Goal: Task Accomplishment & Management: Manage account settings

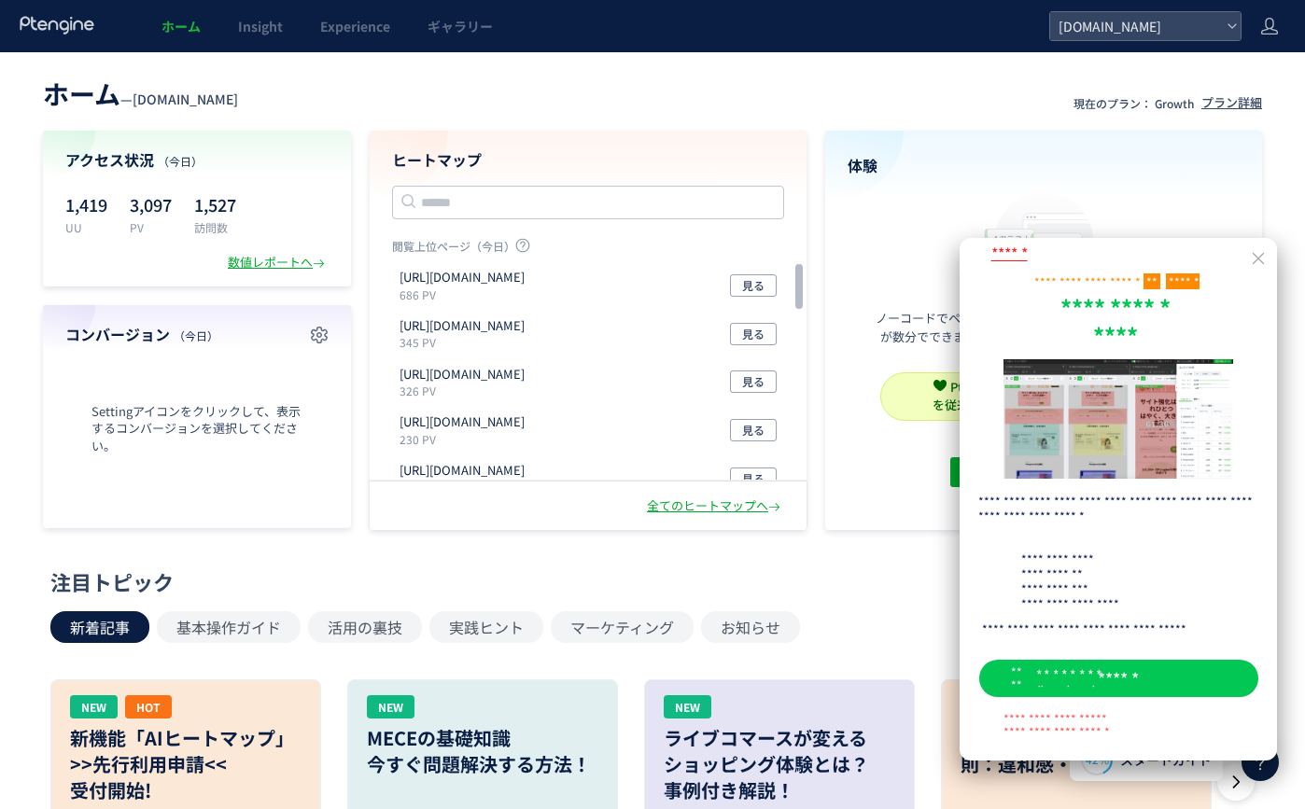
click at [535, 91] on header "ホーム — [DOMAIN_NAME] 現在のプラン： Growth プラン詳細" at bounding box center [652, 91] width 1219 height 41
click at [1258, 260] on icon at bounding box center [1258, 258] width 17 height 17
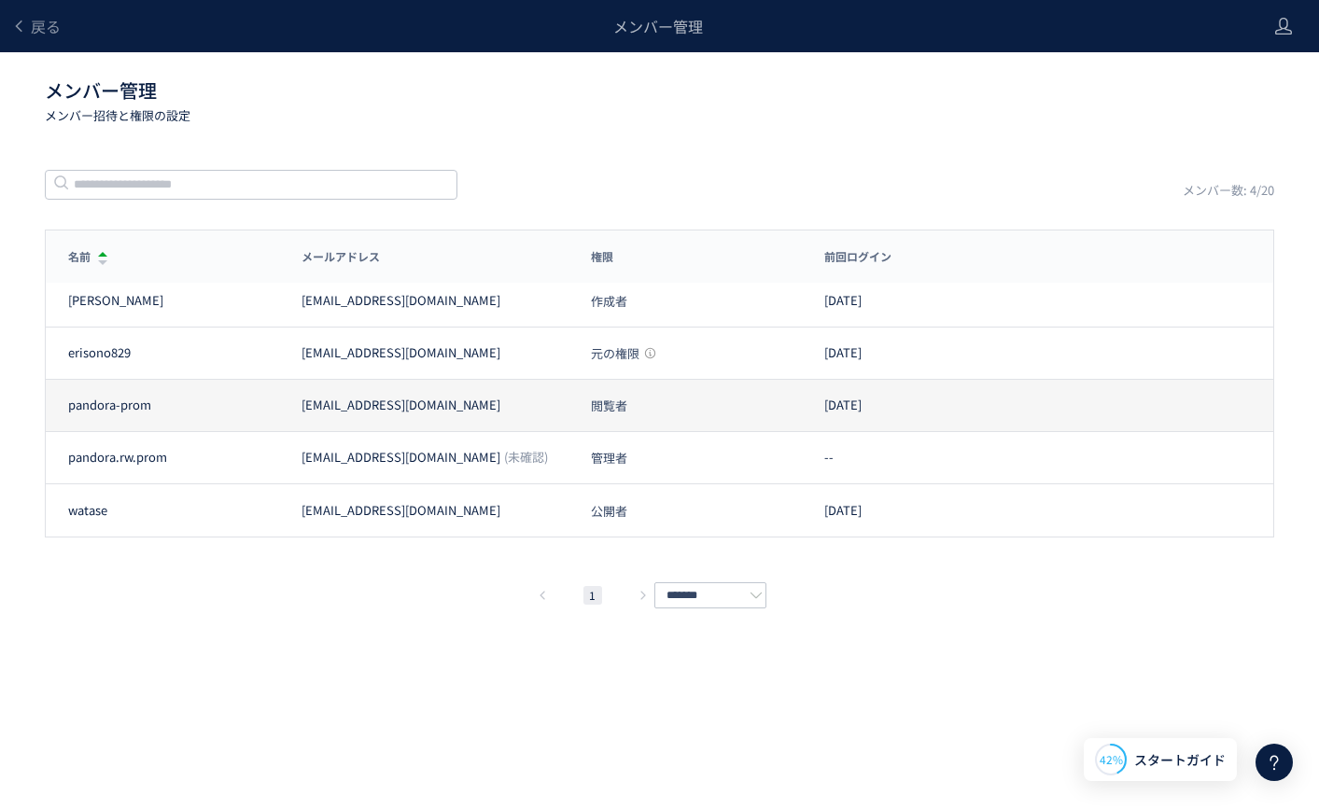
click at [622, 400] on span "閲覧者" at bounding box center [609, 406] width 36 height 12
click at [611, 401] on span "閲覧者" at bounding box center [609, 406] width 36 height 12
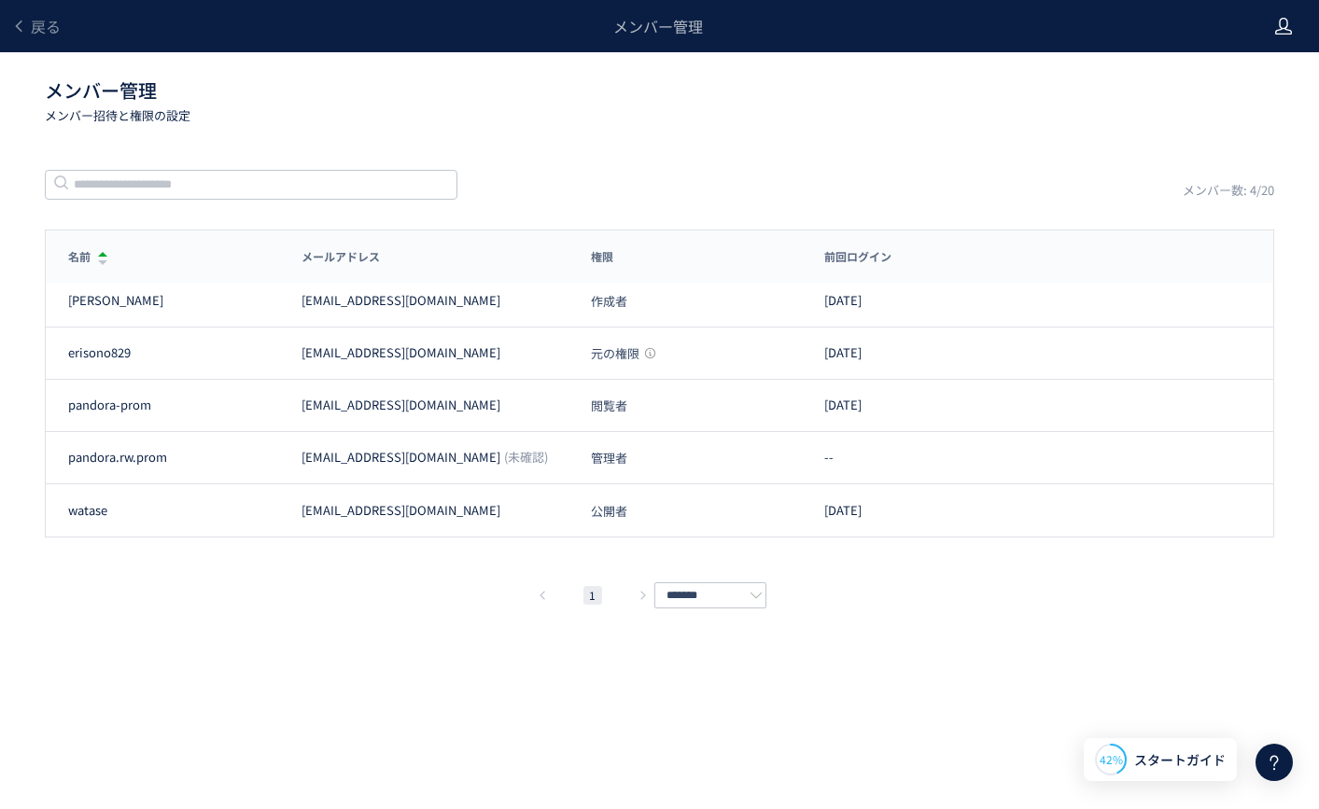
click at [1285, 21] on icon at bounding box center [1283, 26] width 19 height 19
click at [1260, 73] on span "アカウント設定" at bounding box center [1235, 73] width 91 height 19
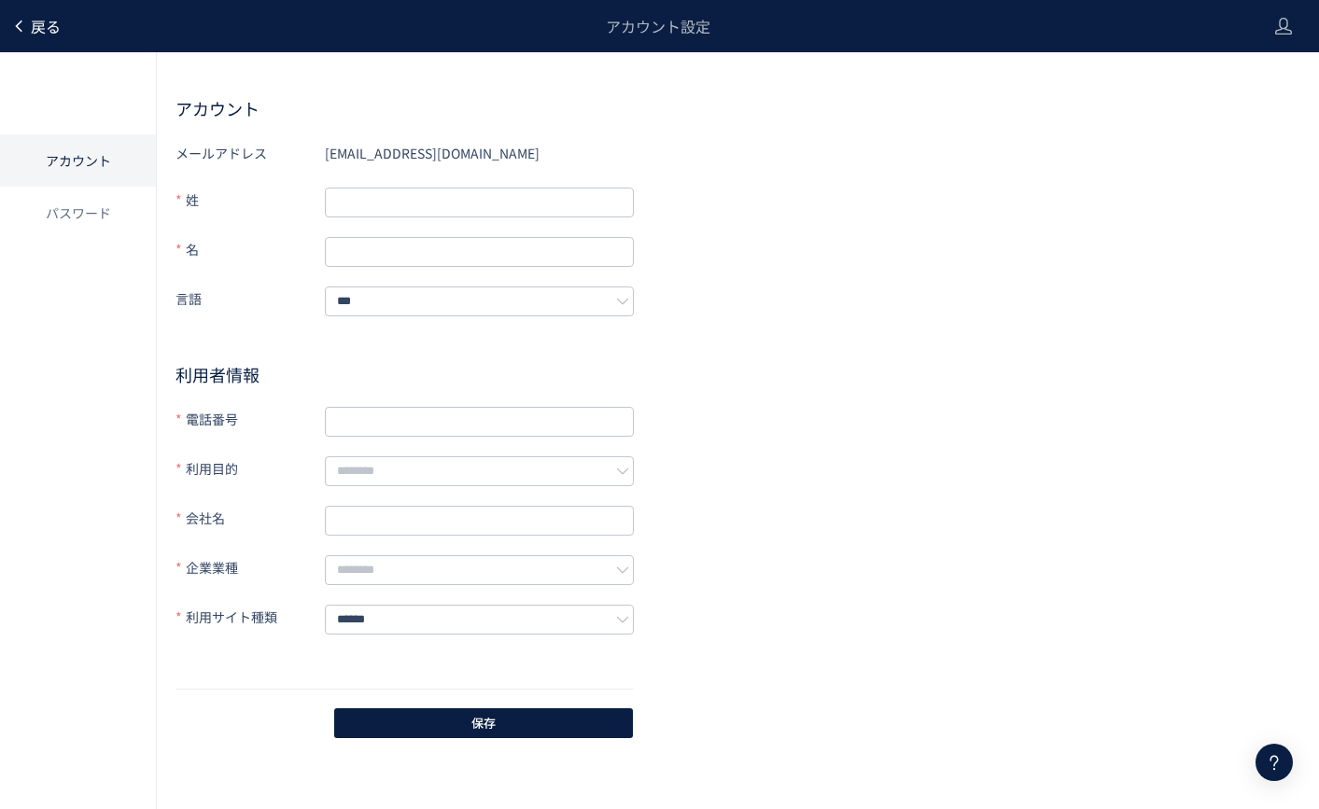
click at [26, 20] on link "戻る" at bounding box center [35, 26] width 49 height 21
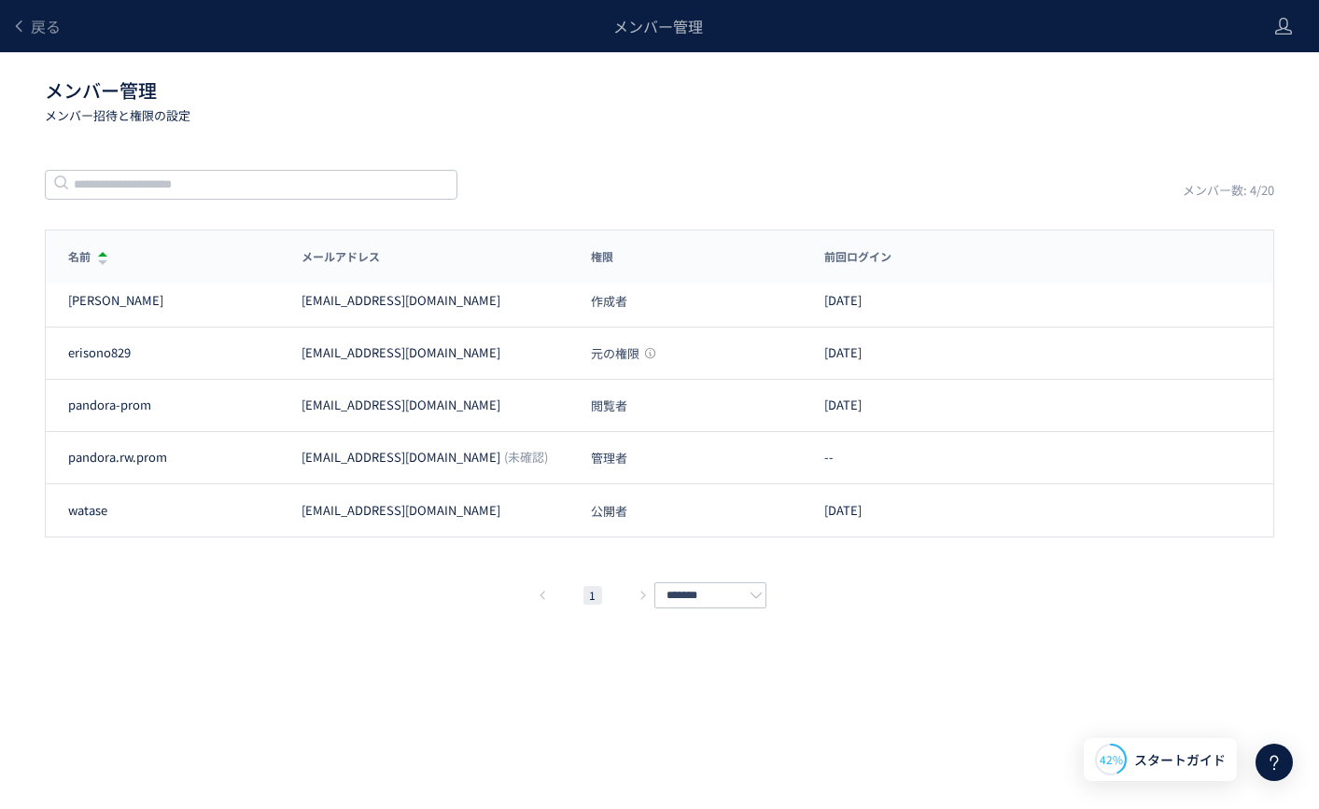
click at [1293, 22] on header "戻る メンバー管理" at bounding box center [659, 26] width 1319 height 52
click at [1282, 31] on icon at bounding box center [1283, 26] width 19 height 19
click at [1224, 101] on span "ログアウト" at bounding box center [1222, 103] width 65 height 19
